Goal: Task Accomplishment & Management: Manage account settings

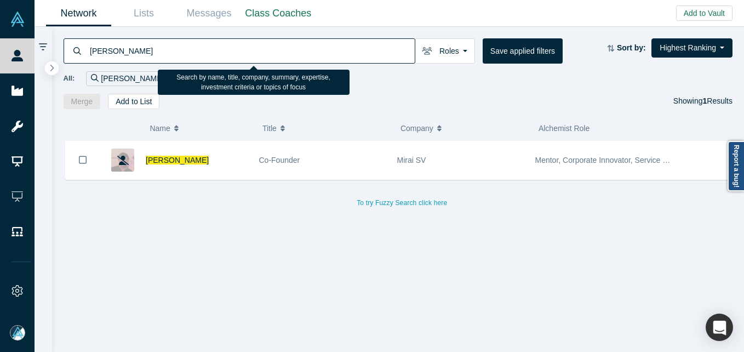
click at [186, 52] on input "[PERSON_NAME]" at bounding box center [252, 51] width 326 height 26
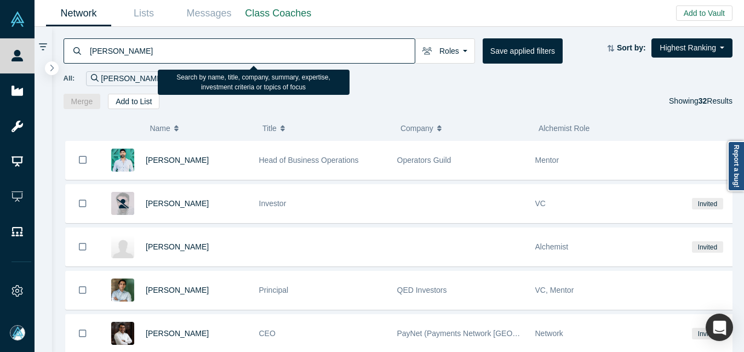
type input "[PERSON_NAME]"
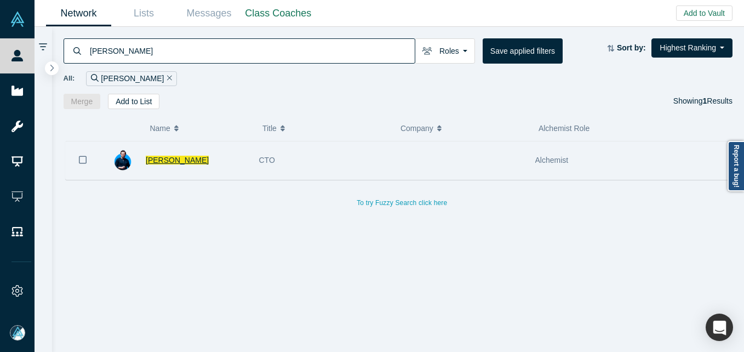
click at [182, 158] on span "[PERSON_NAME]" at bounding box center [177, 160] width 63 height 9
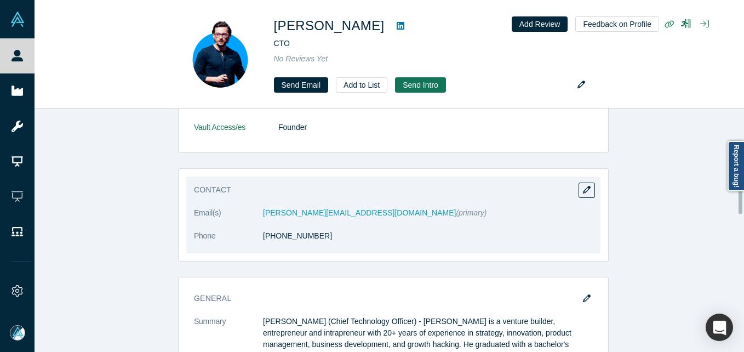
scroll to position [110, 0]
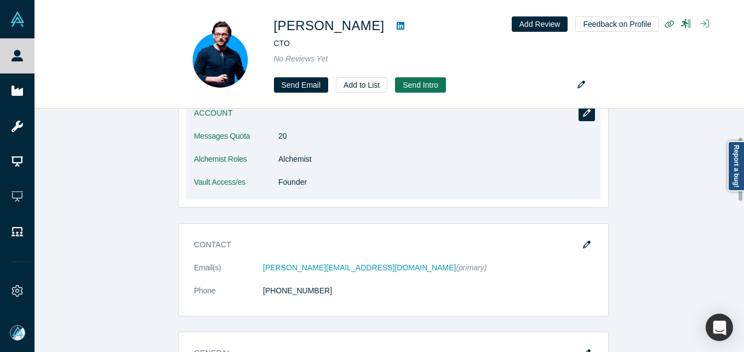
click at [583, 109] on icon "button" at bounding box center [587, 113] width 8 height 8
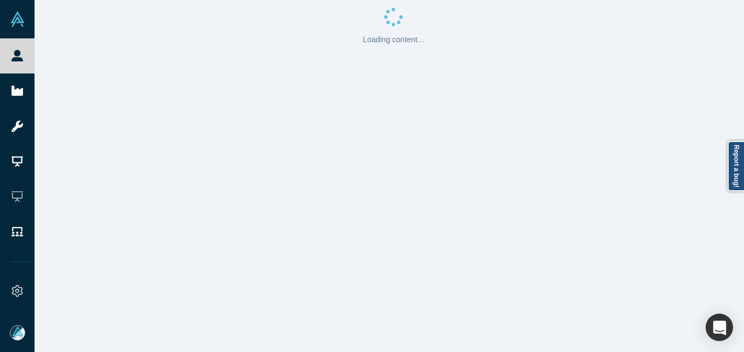
scroll to position [0, 0]
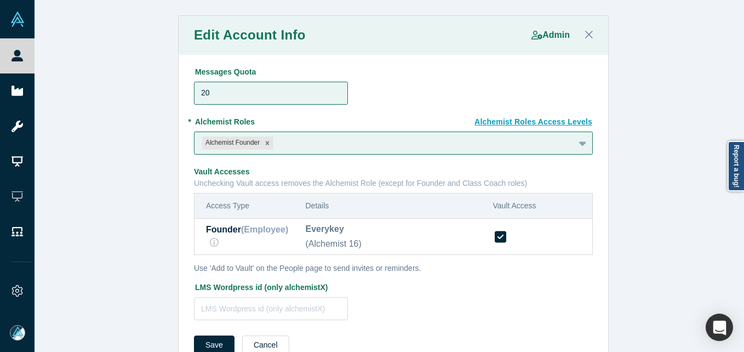
click at [498, 240] on icon at bounding box center [499, 236] width 11 height 11
click at [0, 0] on input "checkbox" at bounding box center [0, 0] width 0 height 0
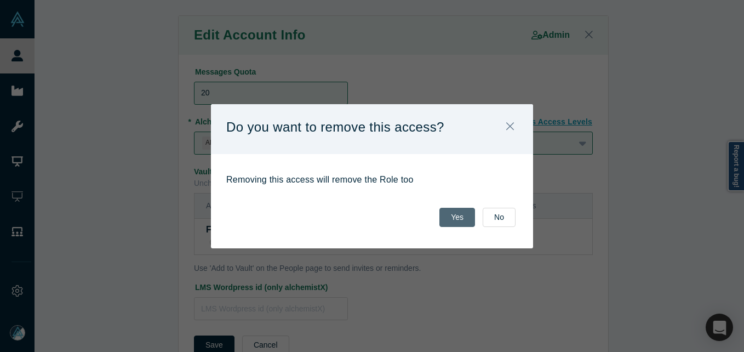
click at [457, 217] on button "Yes" at bounding box center [457, 217] width 36 height 19
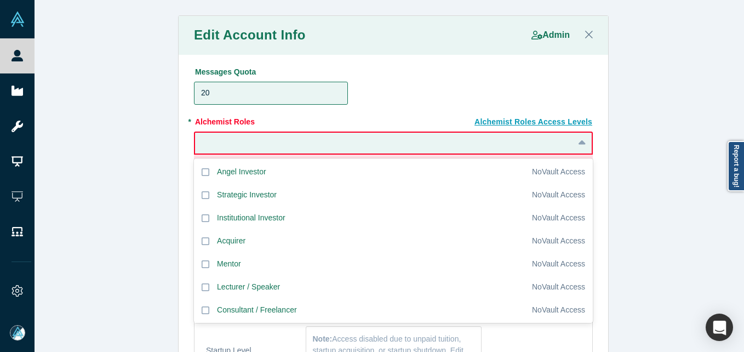
click at [424, 149] on div at bounding box center [384, 143] width 363 height 14
click at [552, 144] on div at bounding box center [384, 143] width 363 height 14
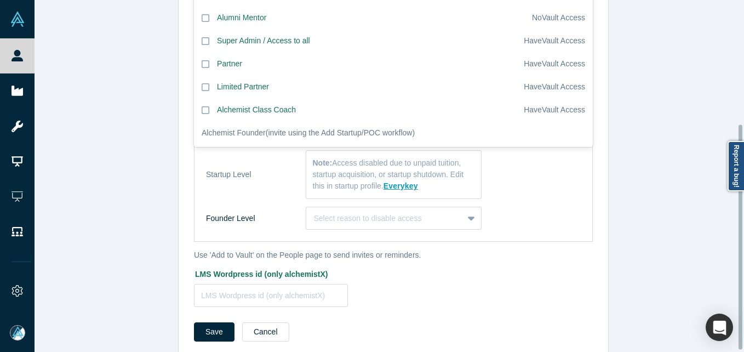
scroll to position [197, 0]
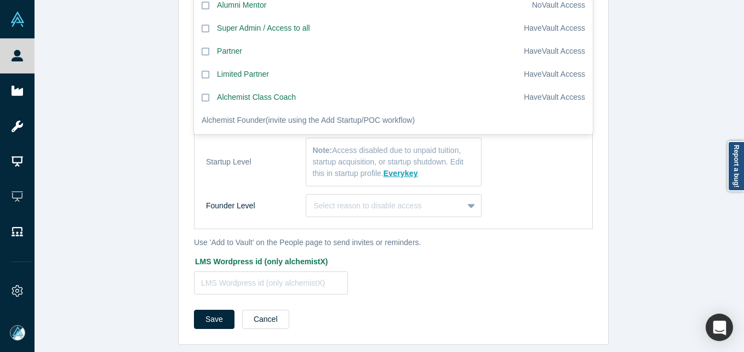
click at [652, 225] on div "Edit Account Info Admin Messages Quota 20 Alchemist Roles Access Levels * Alche…" at bounding box center [392, 85] width 717 height 517
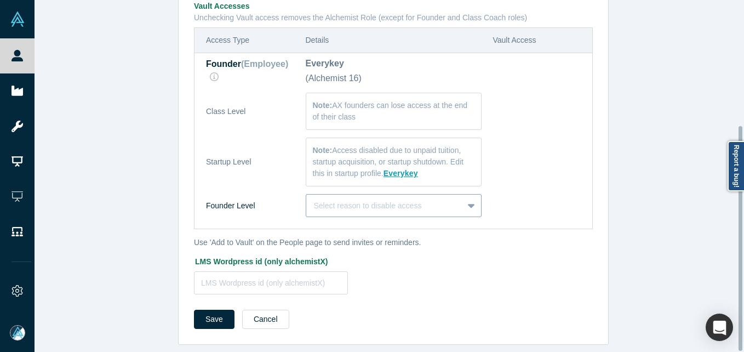
click at [423, 205] on div "Select reason to disable access" at bounding box center [394, 205] width 176 height 23
click at [621, 210] on div "Edit Account Info Admin Messages Quota 20 Alchemist Roles Access Levels * Alche…" at bounding box center [392, 85] width 717 height 517
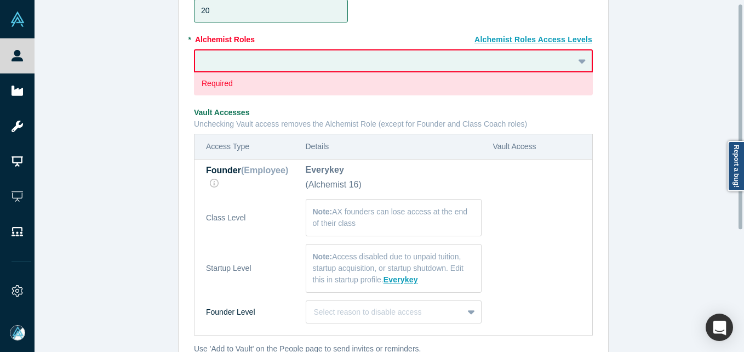
scroll to position [0, 0]
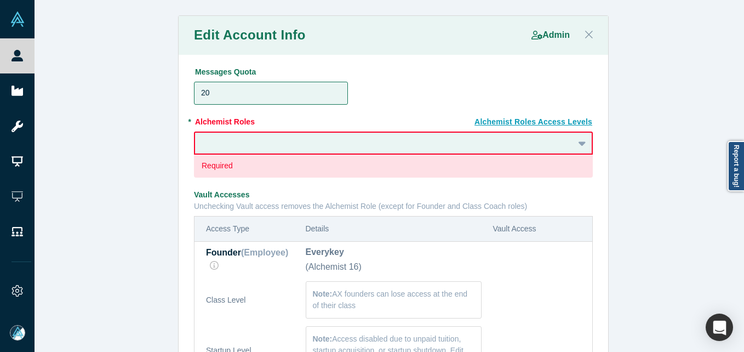
click at [585, 31] on icon "Close" at bounding box center [589, 34] width 8 height 12
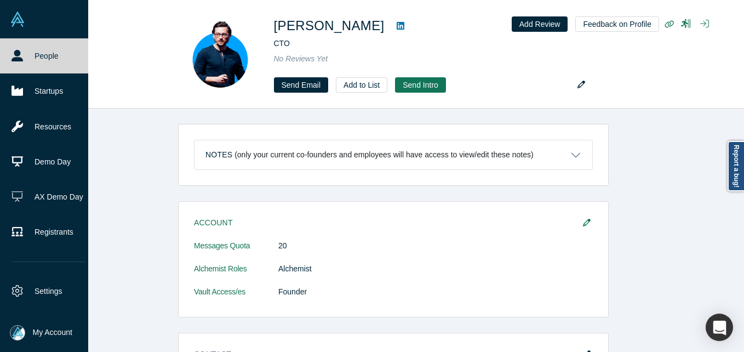
click at [14, 55] on icon at bounding box center [16, 55] width 11 height 11
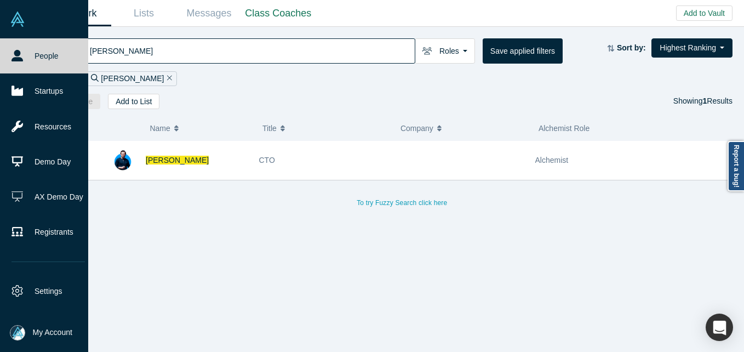
click at [18, 56] on icon at bounding box center [16, 55] width 11 height 11
